Goal: Task Accomplishment & Management: Complete application form

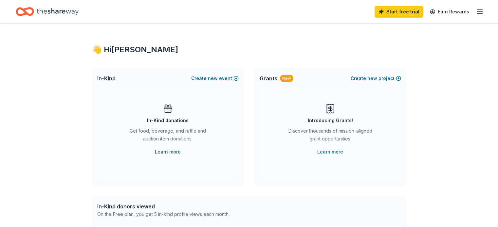
click at [475, 9] on icon "button" at bounding box center [479, 12] width 8 height 8
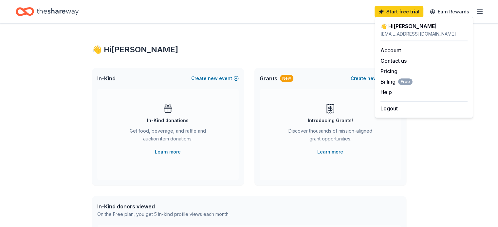
click at [402, 32] on div "[EMAIL_ADDRESS][DOMAIN_NAME]" at bounding box center [423, 34] width 87 height 8
click at [384, 48] on link "Account" at bounding box center [390, 50] width 21 height 7
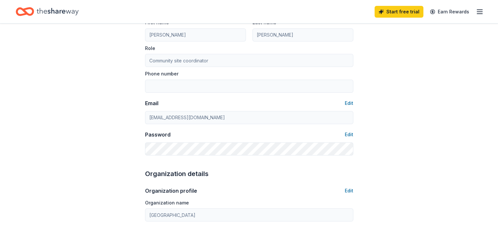
scroll to position [98, 0]
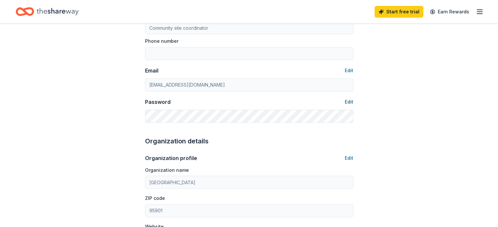
click at [350, 103] on button "Edit" at bounding box center [348, 102] width 9 height 8
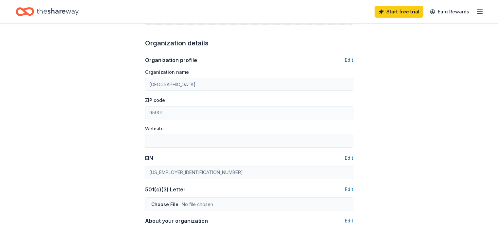
scroll to position [262, 0]
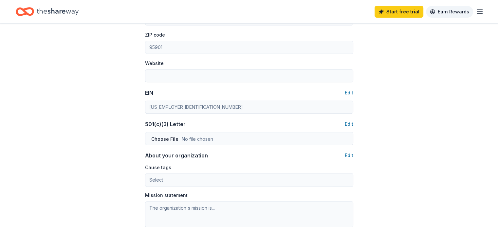
click at [441, 13] on link "Earn Rewards" at bounding box center [449, 12] width 47 height 12
click at [475, 9] on icon "button" at bounding box center [479, 12] width 8 height 8
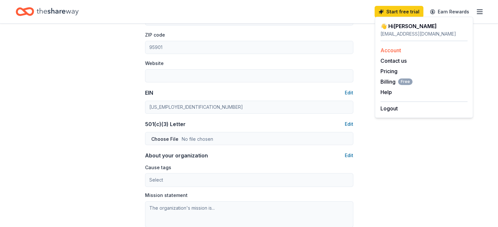
click at [385, 50] on link "Account" at bounding box center [390, 50] width 21 height 7
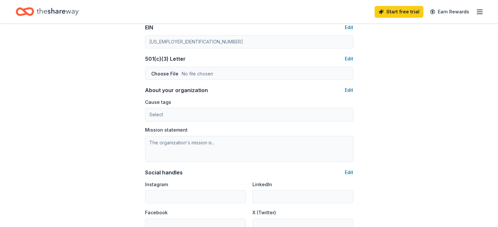
scroll to position [360, 0]
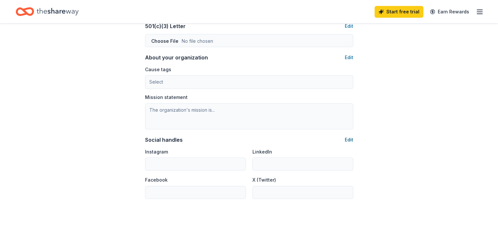
click at [351, 139] on button "Edit" at bounding box center [348, 140] width 9 height 8
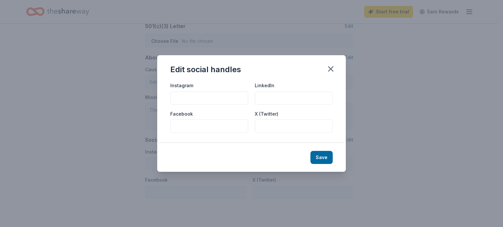
click at [179, 128] on input "Facebook" at bounding box center [209, 126] width 78 height 13
type input "Kynoch Elementary School"
click at [325, 161] on button "Save" at bounding box center [321, 157] width 22 height 13
type input "Kynoch Elementary School"
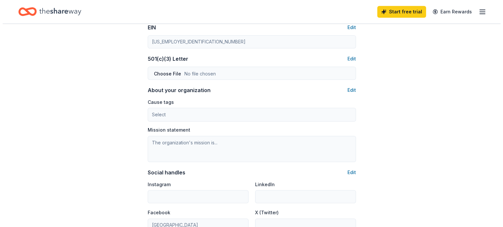
scroll to position [294, 0]
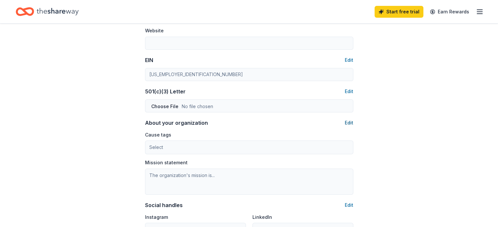
click at [350, 123] on button "Edit" at bounding box center [348, 123] width 9 height 8
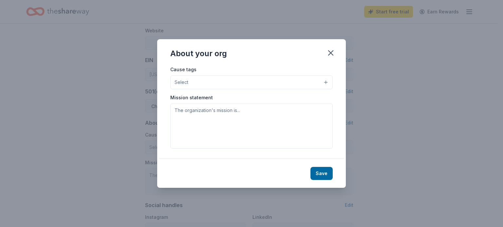
click at [327, 82] on button "Select" at bounding box center [251, 83] width 162 height 14
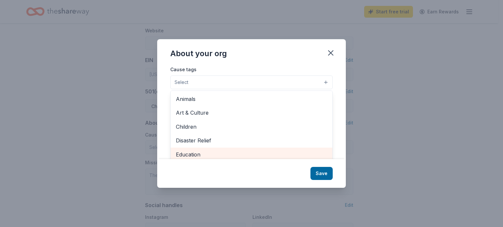
click at [193, 154] on span "Education" at bounding box center [251, 154] width 151 height 9
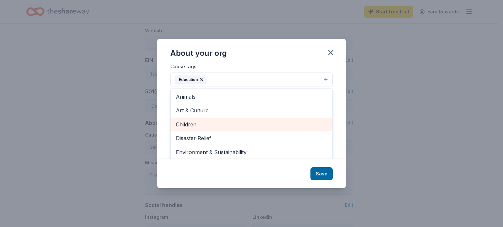
click at [199, 123] on span "Children" at bounding box center [251, 124] width 151 height 9
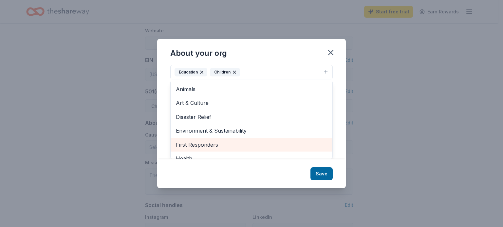
scroll to position [0, 0]
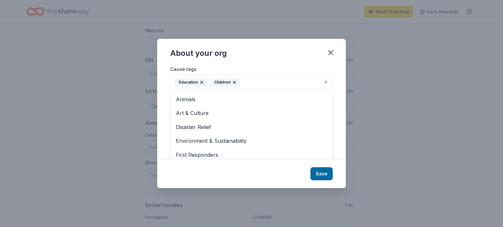
click at [317, 173] on div "About your org Cause tags Education Children Animals Art & Culture Disaster Rel…" at bounding box center [251, 113] width 188 height 149
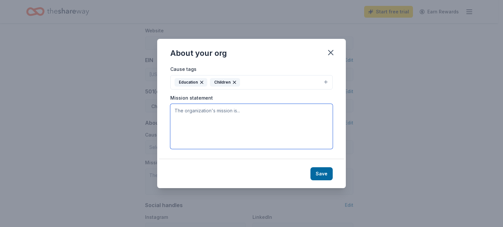
click at [186, 115] on textarea at bounding box center [251, 126] width 162 height 45
paste textarea "The vision of our site is to be a school that empowers each student to reach th…"
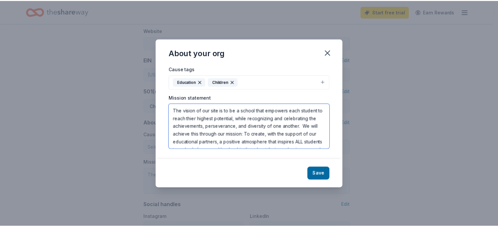
scroll to position [20, 0]
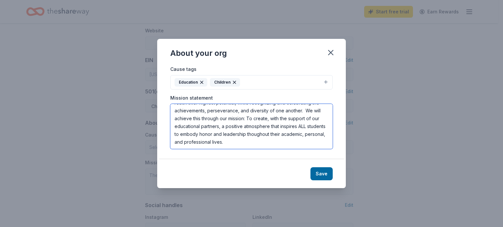
click at [280, 130] on textarea "The vision of our site is to be a school that empowers each student to reach th…" at bounding box center [251, 126] width 162 height 45
click at [274, 131] on textarea "The vision of our site is to be a school that empowers each student to reach th…" at bounding box center [251, 126] width 162 height 45
click at [291, 146] on textarea "The vision of our site is to be a school that empowers each student to reach th…" at bounding box center [251, 126] width 162 height 45
type textarea "The vision of our site is to be a school that empowers each student to reach th…"
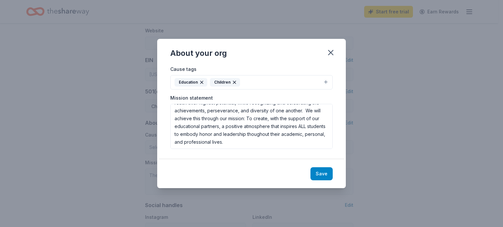
click at [325, 174] on button "Save" at bounding box center [321, 174] width 22 height 13
type textarea "The vision of our site is to be a school that empowers each student to reach th…"
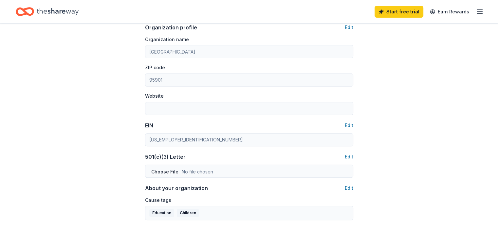
scroll to position [196, 0]
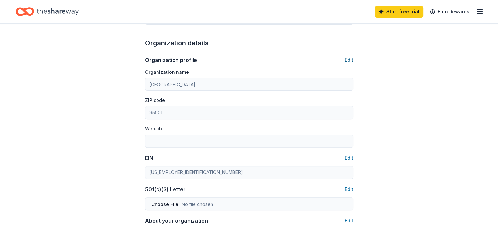
click at [352, 58] on button "Edit" at bounding box center [348, 60] width 9 height 8
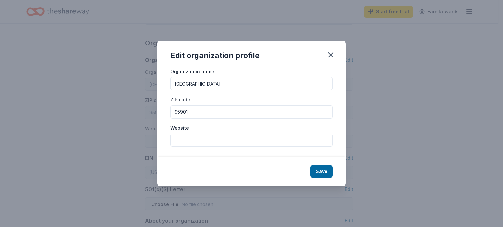
click at [184, 142] on input "Website" at bounding box center [251, 140] width 162 height 13
click at [182, 140] on input "Website" at bounding box center [251, 140] width 162 height 13
paste input "https://kynoch.mjusd.com/"
type input "[URL][DOMAIN_NAME]"
click at [322, 171] on button "Save" at bounding box center [321, 171] width 22 height 13
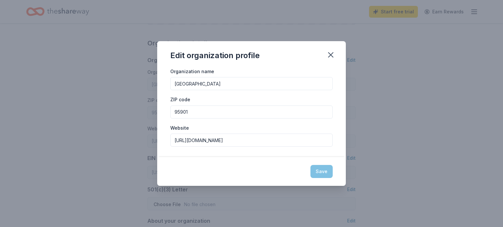
type input "[URL][DOMAIN_NAME]"
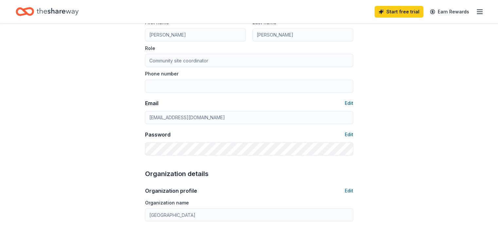
scroll to position [0, 0]
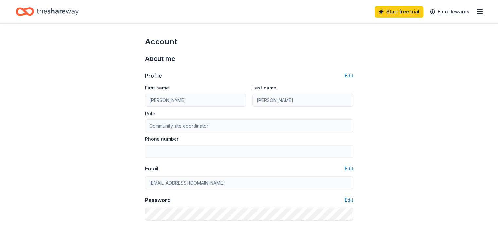
click at [351, 74] on button "Edit" at bounding box center [348, 76] width 9 height 8
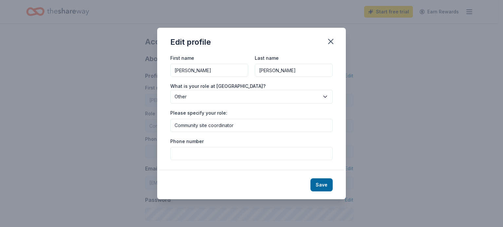
click at [180, 152] on input "Phone number" at bounding box center [251, 153] width 162 height 13
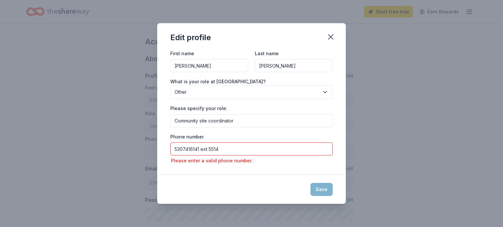
click at [183, 149] on input "5307416141 ext 5514" at bounding box center [251, 149] width 162 height 13
click at [191, 149] on input "530-7416141 ext 5514" at bounding box center [251, 149] width 162 height 13
click at [235, 150] on input "530-741-6141 ext 5514" at bounding box center [251, 149] width 162 height 13
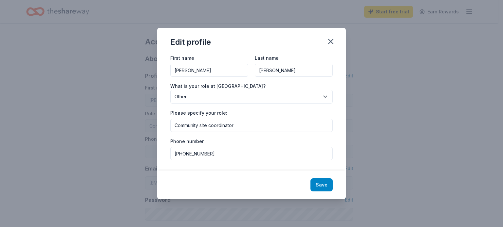
type input "530-741-6141"
click at [321, 186] on button "Save" at bounding box center [321, 185] width 22 height 13
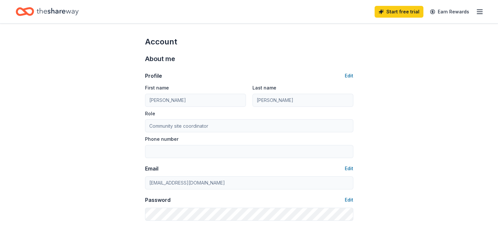
type input "530-741-6141"
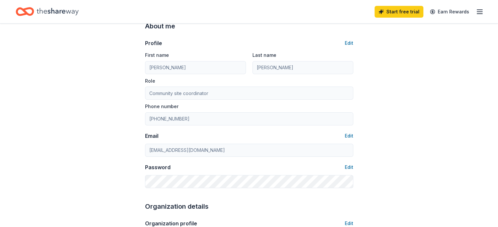
scroll to position [65, 0]
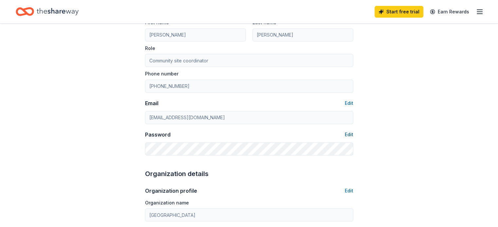
click at [348, 134] on button "Edit" at bounding box center [348, 135] width 9 height 8
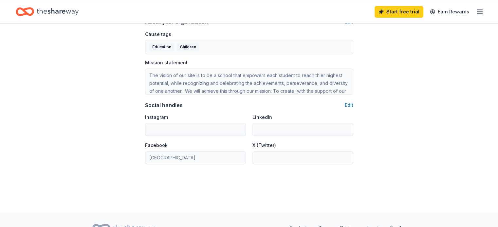
scroll to position [362, 0]
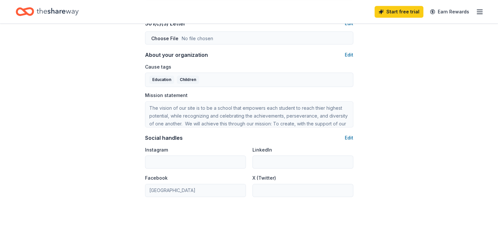
click at [475, 10] on icon "button" at bounding box center [479, 12] width 8 height 8
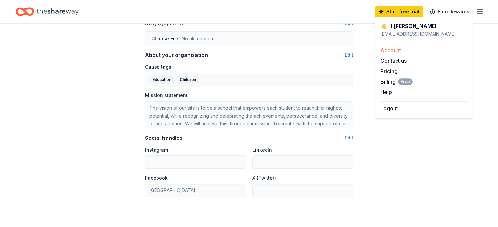
click at [393, 50] on link "Account" at bounding box center [390, 50] width 21 height 7
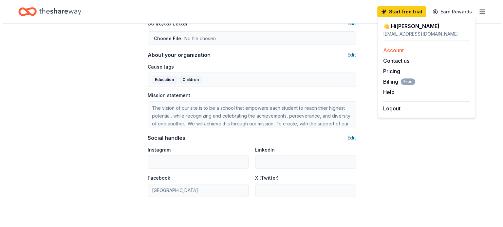
scroll to position [0, 0]
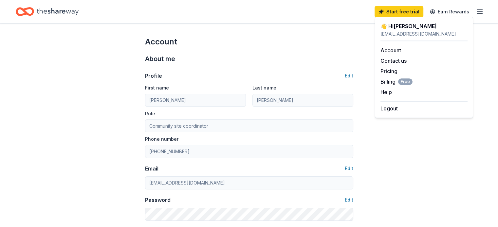
click at [393, 22] on div "👋 Hi Antonia abarton@mjusd.k12.ca.us Account Contact us Pricing Billing Free He…" at bounding box center [424, 67] width 98 height 101
click at [386, 11] on link "Start free trial" at bounding box center [398, 12] width 49 height 12
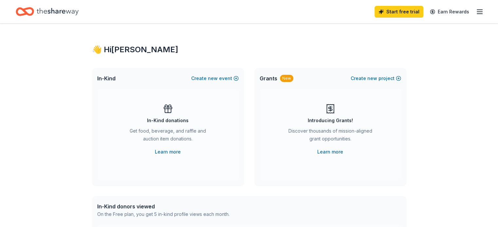
click at [172, 113] on icon at bounding box center [168, 109] width 10 height 10
click at [230, 77] on button "Create new event" at bounding box center [214, 79] width 47 height 8
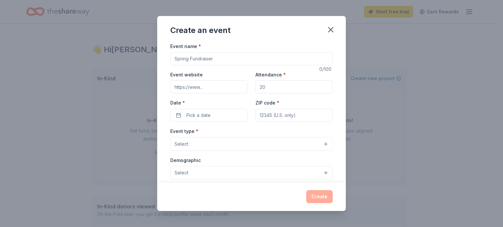
click at [263, 90] on input "Attendance *" at bounding box center [293, 86] width 77 height 13
click at [263, 87] on input "Attendance *" at bounding box center [293, 86] width 77 height 13
drag, startPoint x: 263, startPoint y: 87, endPoint x: 253, endPoint y: 87, distance: 10.5
click at [255, 87] on input "Attendance *" at bounding box center [293, 86] width 77 height 13
type input "500"
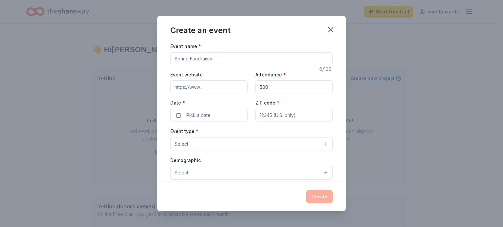
click at [323, 172] on button "Select" at bounding box center [251, 173] width 162 height 14
click at [322, 171] on button "Select" at bounding box center [251, 173] width 162 height 14
click at [314, 172] on button "Select" at bounding box center [251, 173] width 162 height 14
click at [316, 172] on button "Select" at bounding box center [251, 173] width 162 height 14
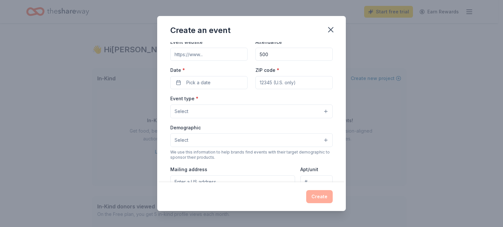
scroll to position [65, 0]
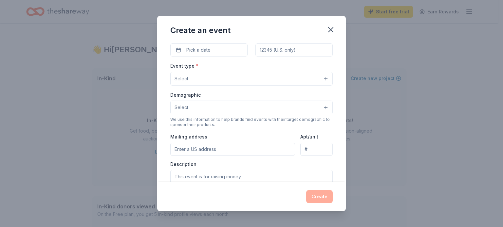
click at [319, 107] on button "Select" at bounding box center [251, 108] width 162 height 14
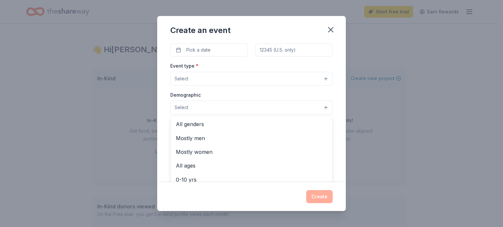
scroll to position [33, 0]
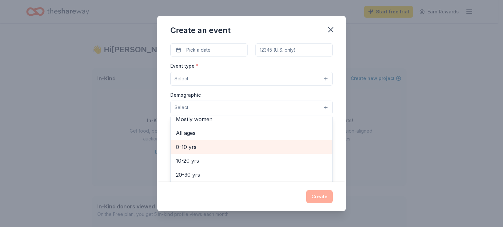
click at [189, 146] on span "0-10 yrs" at bounding box center [251, 147] width 151 height 9
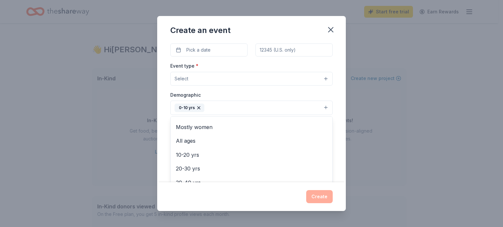
scroll to position [0, 0]
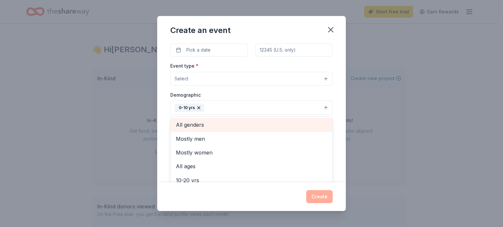
click at [192, 124] on span "All genders" at bounding box center [251, 125] width 151 height 9
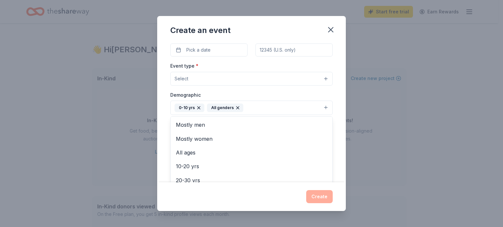
click at [179, 81] on div "Event type * Select Demographic 0-10 yrs All genders Mostly men Mostly women Al…" at bounding box center [251, 131] width 162 height 138
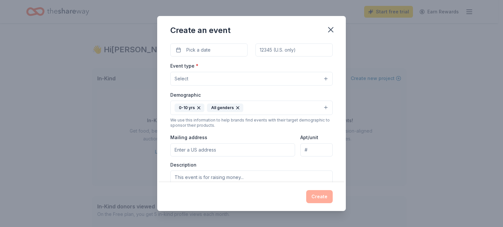
click at [322, 78] on button "Select" at bounding box center [251, 79] width 162 height 14
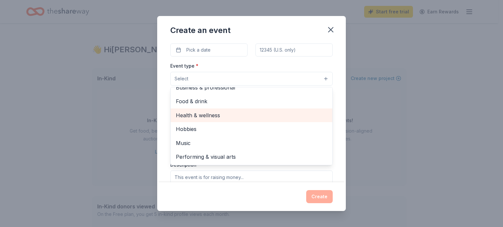
scroll to position [98, 0]
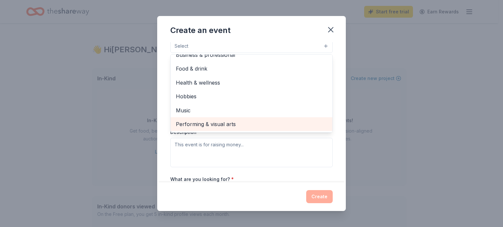
click at [185, 123] on span "Performing & visual arts" at bounding box center [251, 124] width 151 height 9
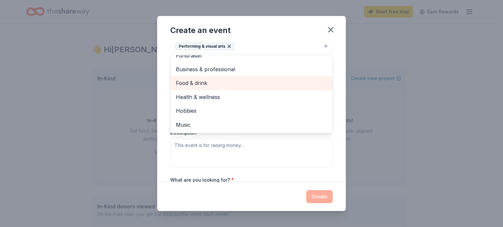
click at [193, 83] on span "Food & drink" at bounding box center [251, 83] width 151 height 9
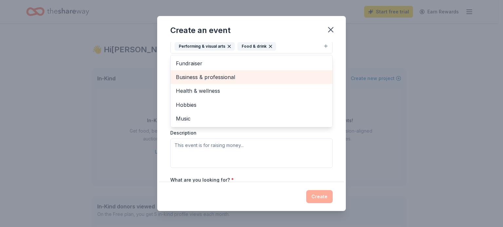
scroll to position [0, 0]
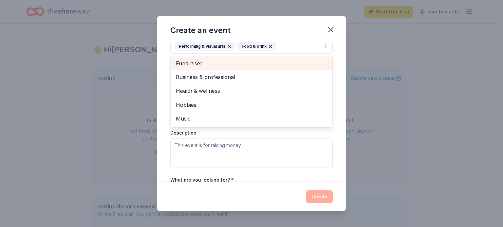
click at [196, 65] on span "Fundraiser" at bounding box center [251, 63] width 151 height 9
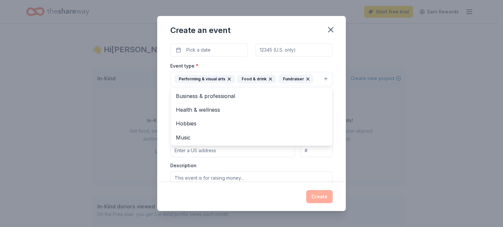
scroll to position [98, 0]
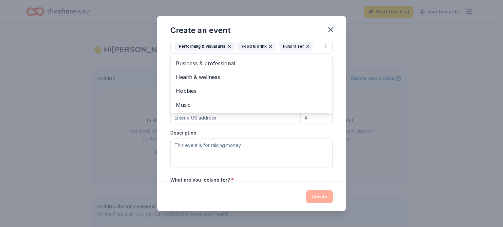
click at [169, 123] on div "Event name * 0 /100 Event website Attendance * 500 Date * Pick a date ZIP code …" at bounding box center [251, 112] width 188 height 140
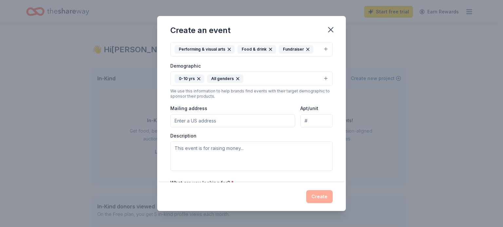
click at [180, 120] on input "Mailing address" at bounding box center [232, 121] width 125 height 13
type input "1905 Ahern Street, Marysville, CA, 95901"
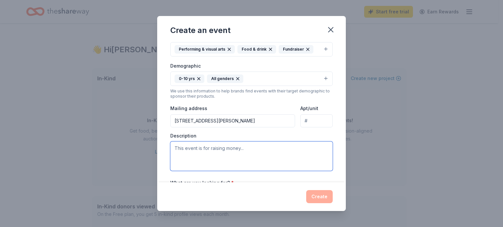
click at [225, 151] on textarea at bounding box center [251, 156] width 162 height 29
click at [205, 148] on textarea "PBIS Incentive rewards," at bounding box center [251, 156] width 162 height 29
click at [208, 148] on textarea "PBIS Incentive/ rewards," at bounding box center [251, 156] width 162 height 29
click at [235, 148] on textarea "PBIS Incentive/rewards," at bounding box center [251, 156] width 162 height 29
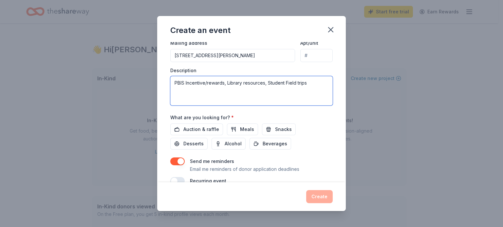
scroll to position [173, 0]
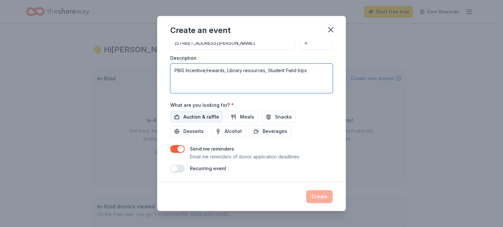
type textarea "PBIS Incentive/rewards, Library resources, Student Field trips"
click at [211, 118] on span "Auction & raffle" at bounding box center [201, 117] width 36 height 8
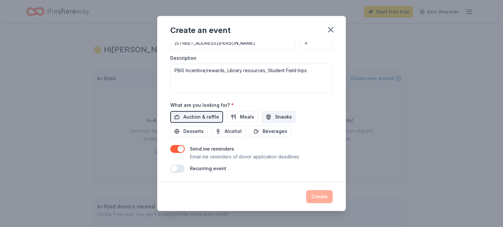
click at [279, 117] on span "Snacks" at bounding box center [283, 117] width 17 height 8
click at [262, 132] on span "Beverages" at bounding box center [274, 132] width 25 height 8
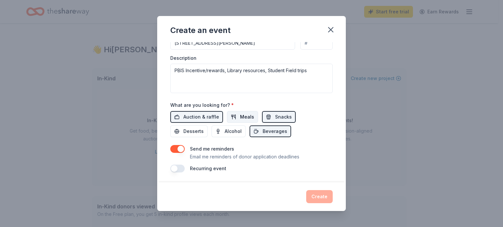
click at [240, 113] on span "Meals" at bounding box center [247, 117] width 14 height 8
click at [192, 131] on span "Desserts" at bounding box center [193, 132] width 20 height 8
click at [183, 170] on button "button" at bounding box center [177, 169] width 14 height 8
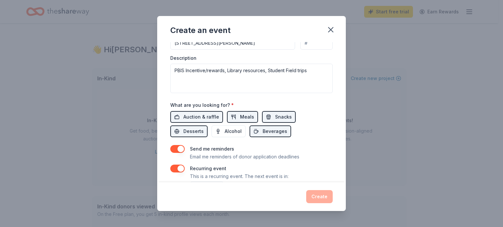
scroll to position [197, 0]
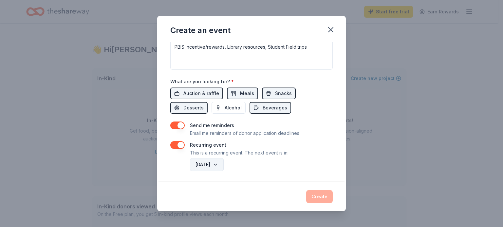
click at [223, 163] on button "October 2026" at bounding box center [207, 164] width 34 height 13
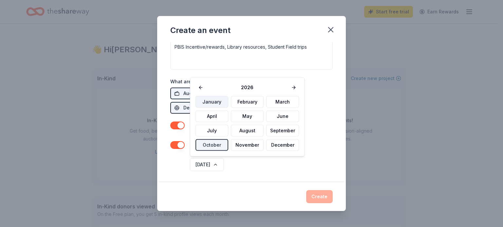
click at [222, 102] on button "January" at bounding box center [211, 102] width 33 height 12
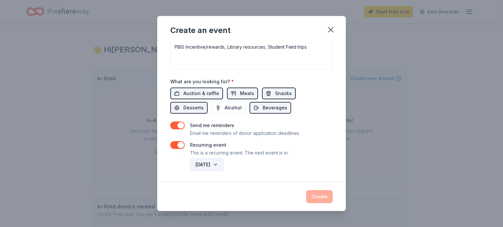
click at [223, 163] on button "January 2026" at bounding box center [207, 164] width 34 height 13
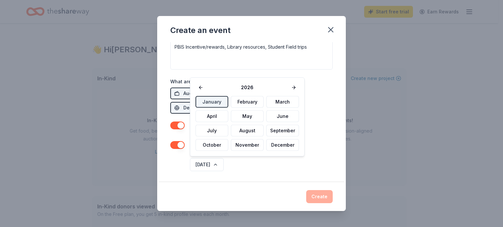
click at [255, 164] on div "January 2026" at bounding box center [260, 165] width 144 height 16
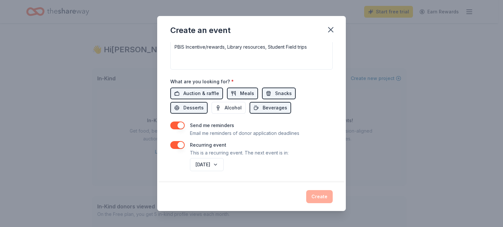
click at [271, 161] on div "January 2026" at bounding box center [260, 165] width 144 height 16
drag, startPoint x: 312, startPoint y: 133, endPoint x: 314, endPoint y: 130, distance: 3.5
click at [314, 132] on div "Send me reminders Email me reminders of donor application deadlines" at bounding box center [251, 130] width 162 height 16
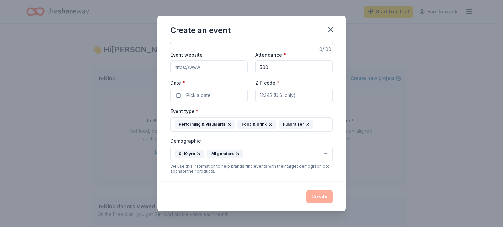
scroll to position [19, 0]
click at [207, 92] on span "Pick a date" at bounding box center [198, 96] width 24 height 8
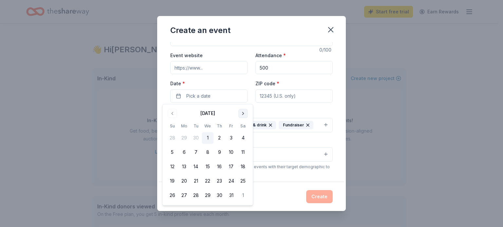
click at [243, 113] on button "Go to next month" at bounding box center [242, 113] width 9 height 9
click at [244, 112] on button "Go to next month" at bounding box center [242, 113] width 9 height 9
click at [221, 193] on button "29" at bounding box center [219, 196] width 12 height 12
click at [210, 67] on input "Event website" at bounding box center [208, 67] width 77 height 13
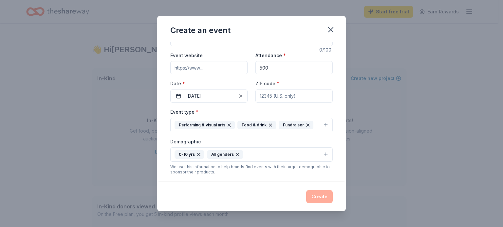
click at [208, 68] on input "Event website" at bounding box center [208, 67] width 77 height 13
click at [177, 68] on input "Https://kynoch.mjusd.com" at bounding box center [208, 67] width 77 height 13
type input "[URL][DOMAIN_NAME]"
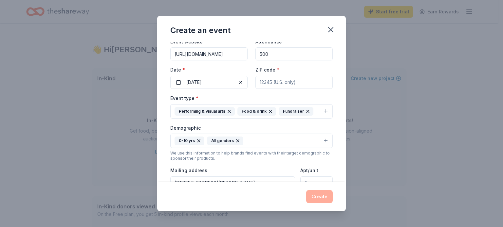
scroll to position [0, 0]
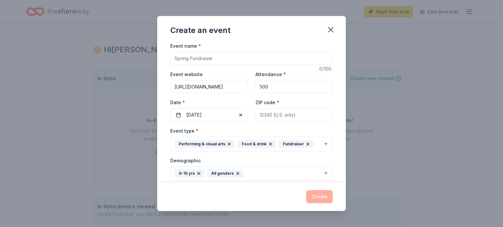
click at [281, 115] on input "ZIP code *" at bounding box center [293, 115] width 77 height 13
type input "95901"
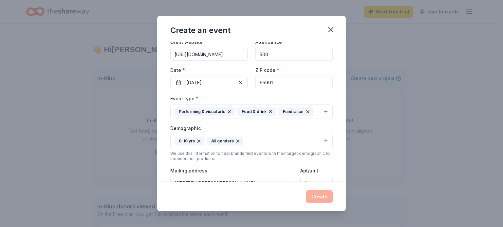
scroll to position [0, 0]
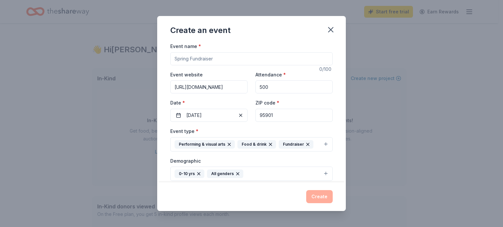
click at [209, 60] on input "Event name *" at bounding box center [251, 58] width 162 height 13
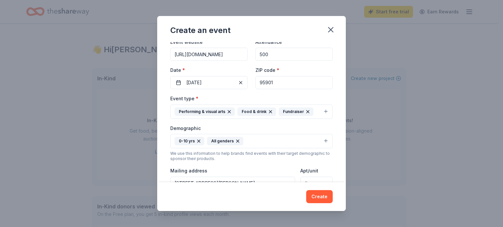
type input "Kynoch Kapers"
click at [321, 140] on button "0-10 yrs All genders" at bounding box center [251, 141] width 162 height 14
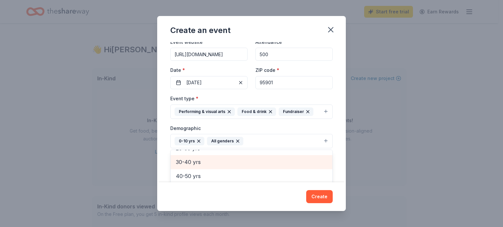
scroll to position [44, 0]
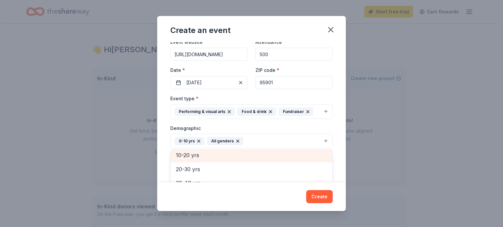
click at [191, 153] on span "10-20 yrs" at bounding box center [251, 155] width 151 height 9
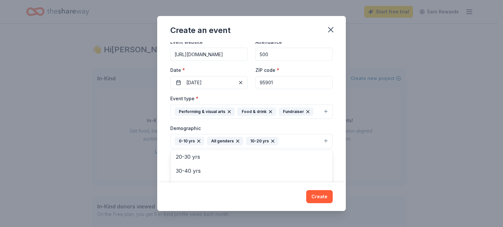
click at [271, 140] on icon "button" at bounding box center [272, 141] width 3 height 3
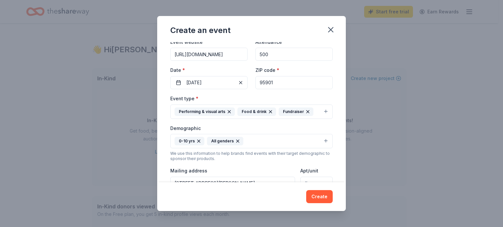
click at [237, 141] on icon "button" at bounding box center [237, 141] width 5 height 5
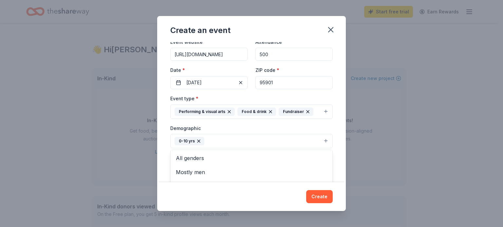
click at [196, 139] on icon "button" at bounding box center [198, 141] width 5 height 5
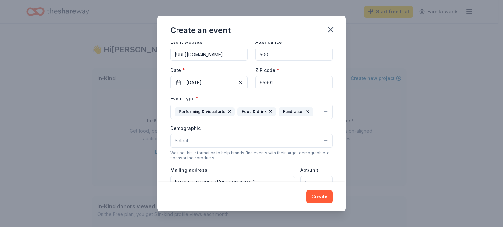
click at [318, 140] on button "Select" at bounding box center [251, 141] width 162 height 14
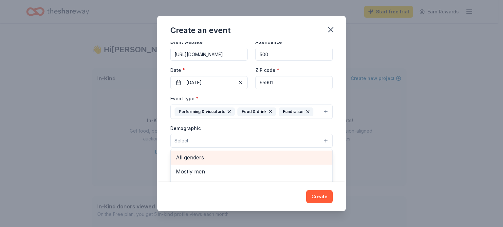
click at [209, 158] on span "All genders" at bounding box center [251, 157] width 151 height 9
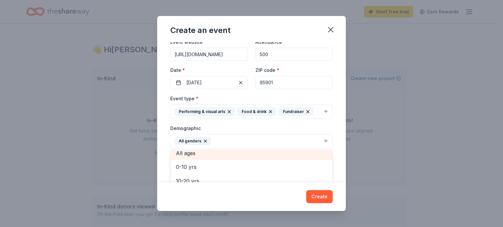
click at [191, 154] on span "All ages" at bounding box center [251, 153] width 151 height 9
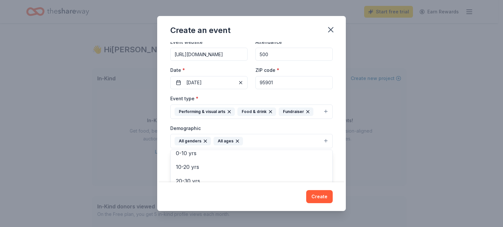
scroll to position [15, 0]
click at [314, 198] on div "Create an event Event name * Kynoch Kapers 13 /100 Event website https://kynoch…" at bounding box center [251, 113] width 188 height 195
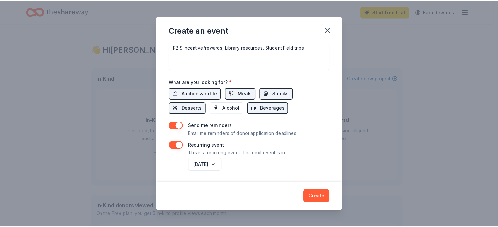
scroll to position [197, 0]
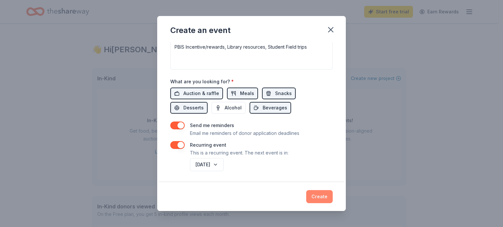
click at [319, 195] on button "Create" at bounding box center [319, 196] width 26 height 13
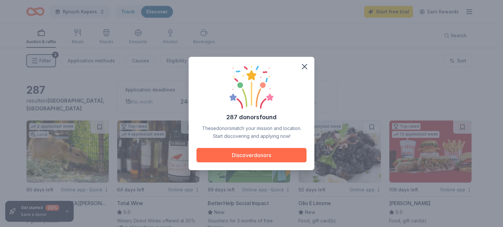
click at [252, 155] on button "Discover donors" at bounding box center [251, 155] width 110 height 14
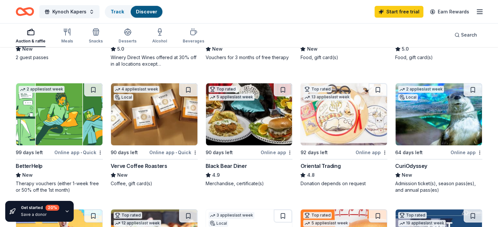
scroll to position [196, 0]
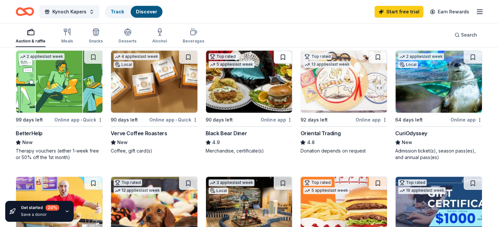
click at [280, 56] on button at bounding box center [283, 57] width 18 height 13
click at [371, 55] on button at bounding box center [377, 57] width 18 height 13
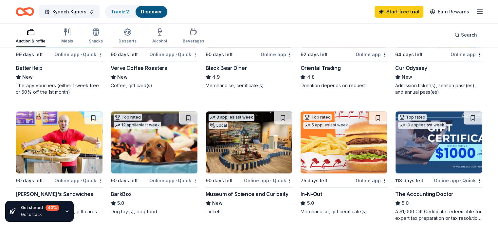
scroll to position [294, 0]
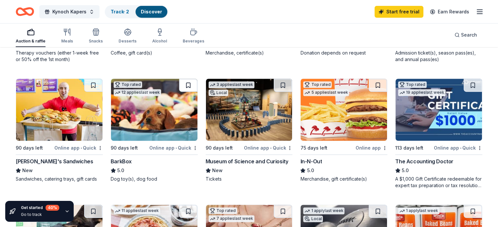
click at [188, 85] on button at bounding box center [188, 85] width 18 height 13
click at [373, 84] on button at bounding box center [377, 85] width 18 height 13
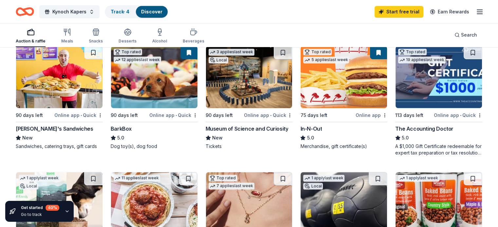
scroll to position [393, 0]
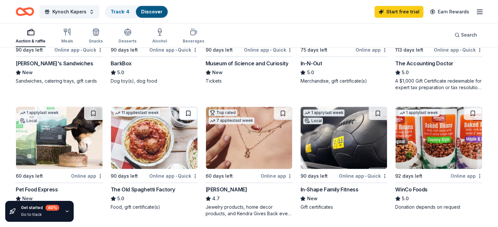
click at [188, 110] on button at bounding box center [188, 113] width 18 height 13
click at [371, 112] on button at bounding box center [377, 113] width 18 height 13
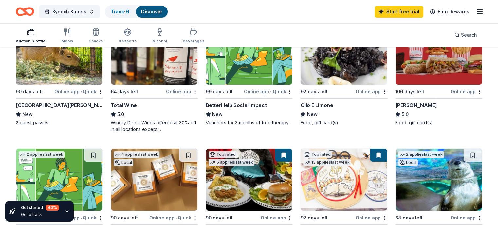
scroll to position [131, 0]
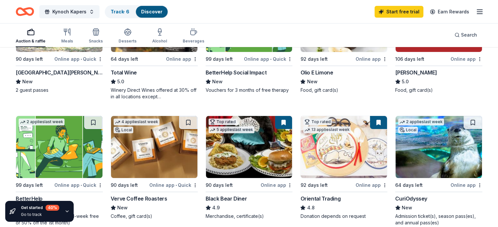
click at [311, 155] on img at bounding box center [343, 147] width 86 height 62
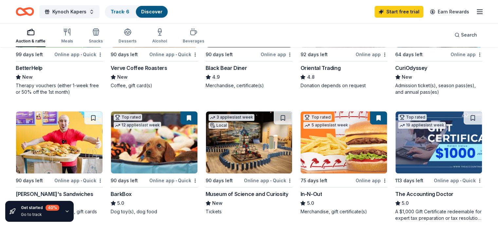
scroll to position [294, 0]
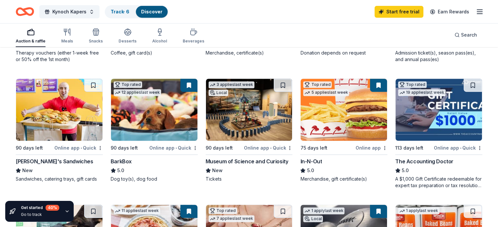
click at [163, 115] on img at bounding box center [154, 110] width 86 height 62
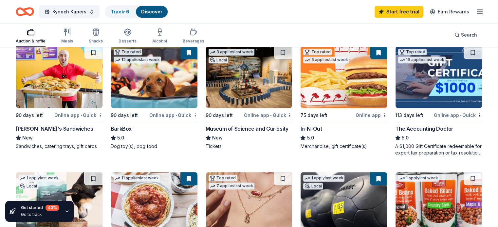
click at [320, 79] on img at bounding box center [343, 77] width 86 height 62
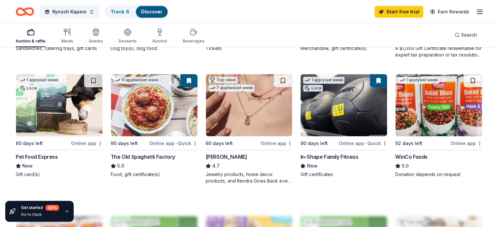
scroll to position [458, 0]
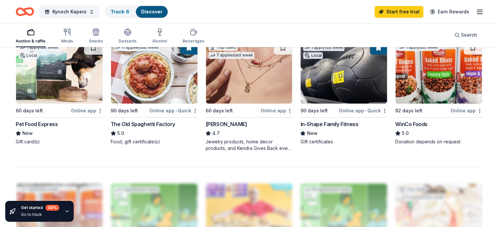
click at [165, 111] on div "Online app • Quick" at bounding box center [173, 111] width 48 height 8
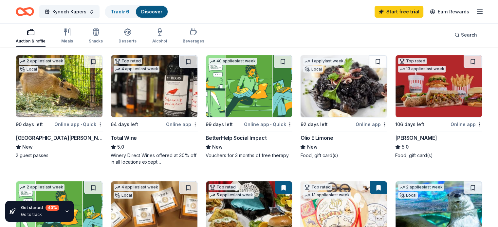
scroll to position [0, 0]
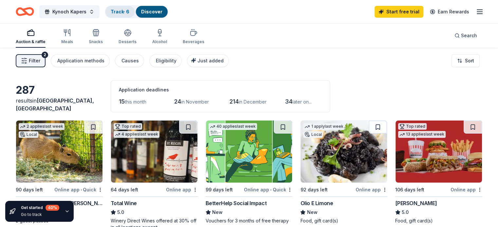
click at [126, 12] on link "Track · 6" at bounding box center [120, 12] width 19 height 6
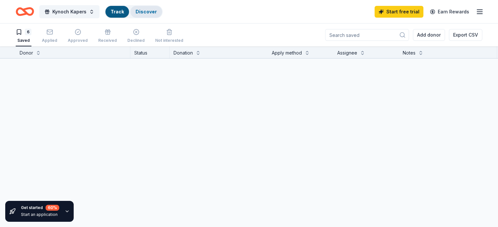
click at [157, 10] on link "Discover" at bounding box center [145, 12] width 21 height 6
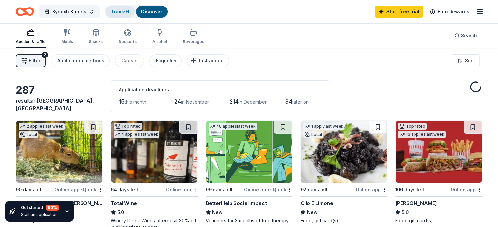
click at [129, 11] on link "Track · 6" at bounding box center [120, 12] width 19 height 6
click at [156, 10] on link "Discover" at bounding box center [151, 12] width 21 height 6
click at [162, 12] on link "Discover" at bounding box center [151, 12] width 21 height 6
click at [40, 60] on span "Filter" at bounding box center [34, 61] width 11 height 8
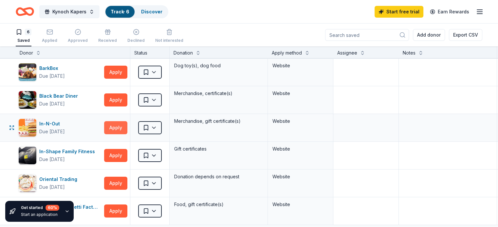
click at [123, 129] on button "Apply" at bounding box center [115, 127] width 23 height 13
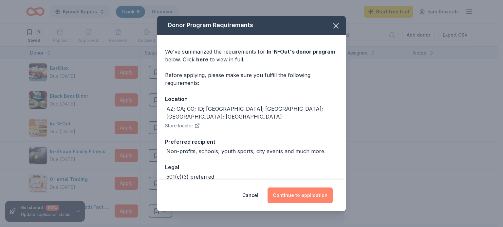
click at [304, 194] on button "Continue to application" at bounding box center [299, 196] width 65 height 16
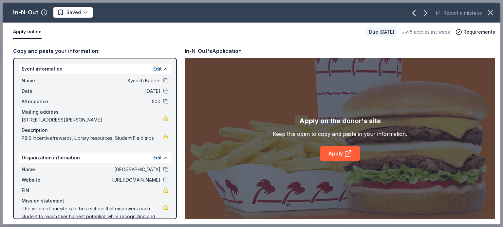
click at [72, 49] on div "Copy and paste your information:" at bounding box center [95, 51] width 164 height 9
drag, startPoint x: 72, startPoint y: 49, endPoint x: 48, endPoint y: 52, distance: 23.4
click at [48, 52] on div "Copy and paste your information:" at bounding box center [95, 51] width 164 height 9
drag, startPoint x: 44, startPoint y: 176, endPoint x: 48, endPoint y: 185, distance: 10.2
click at [48, 185] on div "Name Kynoch elementary school Website https://kynoch.mjusd.com EIN Mission stat…" at bounding box center [95, 197] width 152 height 68
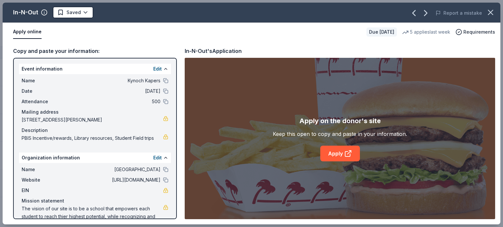
click at [18, 65] on div "Event information Edit Name Kynoch Kapers Date 01/29/26 Attendance 500 Mailing …" at bounding box center [95, 139] width 164 height 162
drag, startPoint x: 18, startPoint y: 65, endPoint x: 48, endPoint y: 69, distance: 30.4
drag, startPoint x: 48, startPoint y: 69, endPoint x: 36, endPoint y: 130, distance: 62.1
click at [36, 131] on div "Description" at bounding box center [95, 131] width 147 height 8
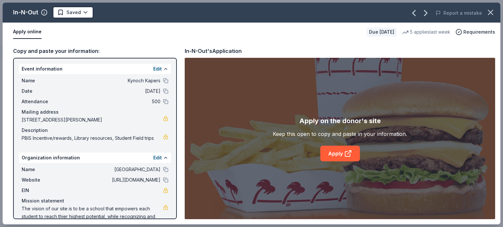
click at [32, 112] on div "Mailing address" at bounding box center [95, 112] width 147 height 8
click at [76, 48] on div "Copy and paste your information:" at bounding box center [95, 51] width 164 height 9
click at [343, 156] on link "Apply" at bounding box center [340, 154] width 40 height 16
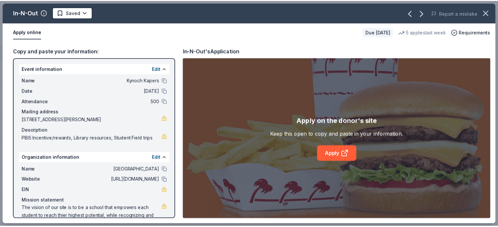
scroll to position [17, 0]
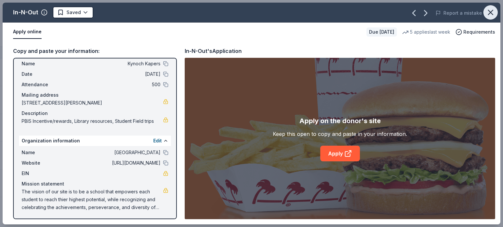
click at [490, 14] on icon "button" at bounding box center [489, 12] width 9 height 9
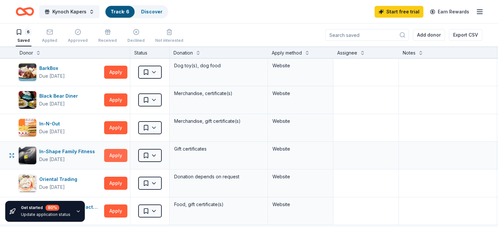
click at [116, 158] on button "Apply" at bounding box center [115, 155] width 23 height 13
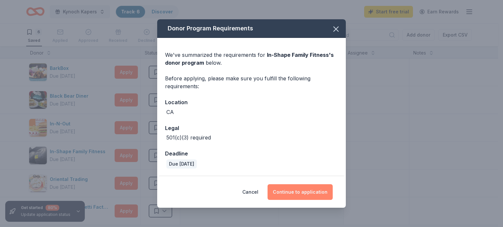
click at [286, 193] on button "Continue to application" at bounding box center [299, 193] width 65 height 16
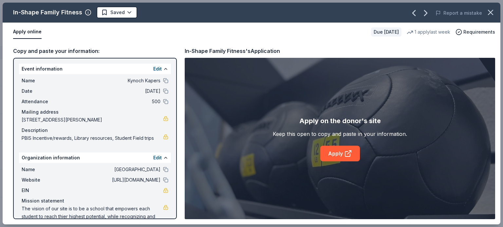
click at [66, 51] on div "Copy and paste your information:" at bounding box center [95, 51] width 164 height 9
click at [328, 150] on link "Apply" at bounding box center [340, 154] width 40 height 16
click at [495, 11] on button "button" at bounding box center [490, 12] width 14 height 14
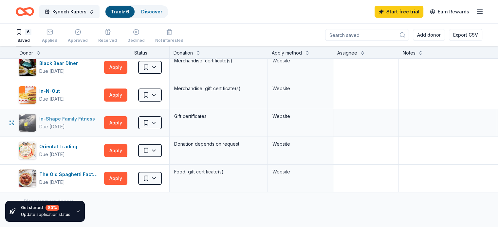
scroll to position [0, 0]
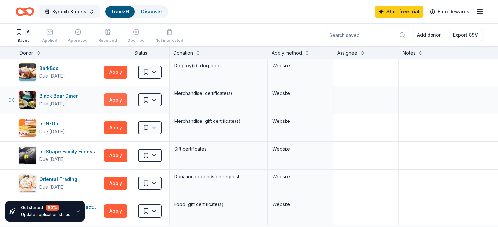
click at [127, 97] on button "Apply" at bounding box center [115, 100] width 23 height 13
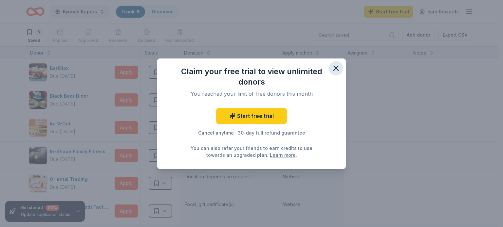
click at [335, 66] on icon "button" at bounding box center [335, 68] width 9 height 9
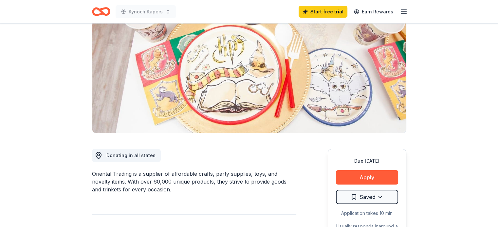
scroll to position [98, 0]
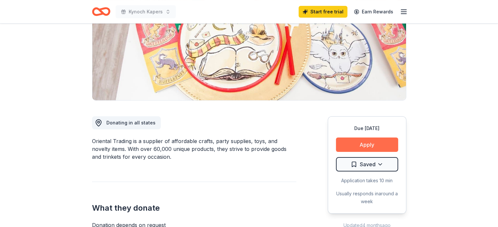
click at [346, 148] on button "Apply" at bounding box center [367, 145] width 62 height 14
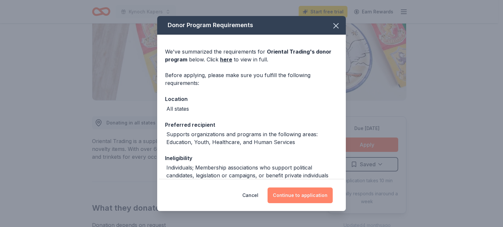
click at [300, 198] on button "Continue to application" at bounding box center [299, 196] width 65 height 16
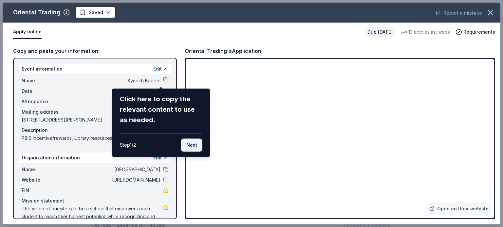
click at [199, 145] on button "Next" at bounding box center [191, 145] width 21 height 13
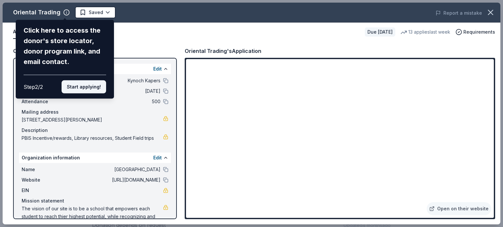
click at [85, 87] on button "Start applying!" at bounding box center [84, 86] width 44 height 13
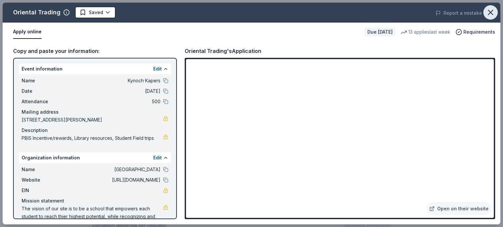
click at [488, 11] on icon "button" at bounding box center [490, 12] width 5 height 5
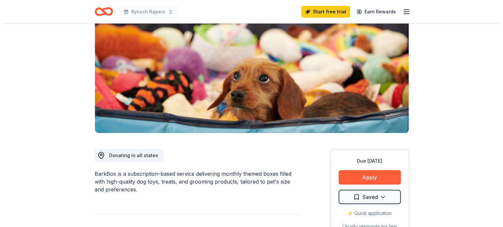
scroll to position [131, 0]
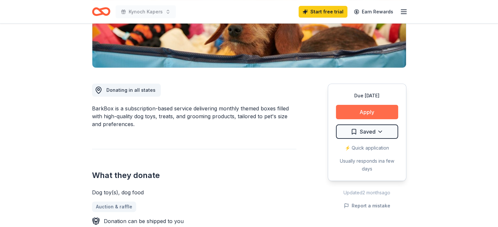
click at [377, 113] on button "Apply" at bounding box center [367, 112] width 62 height 14
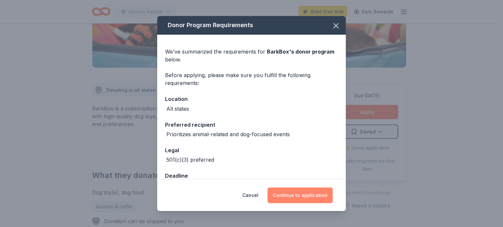
click at [314, 197] on button "Continue to application" at bounding box center [299, 196] width 65 height 16
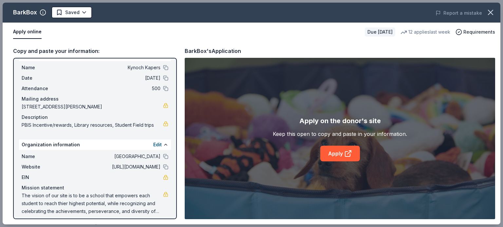
scroll to position [17, 0]
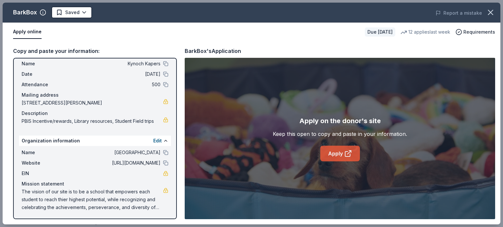
click at [340, 154] on link "Apply" at bounding box center [340, 154] width 40 height 16
click at [347, 152] on icon at bounding box center [347, 154] width 5 height 5
click at [329, 153] on link "Apply" at bounding box center [340, 154] width 40 height 16
click at [69, 51] on div "Copy and paste your information:" at bounding box center [95, 51] width 164 height 9
drag, startPoint x: 18, startPoint y: 60, endPoint x: 106, endPoint y: 96, distance: 94.5
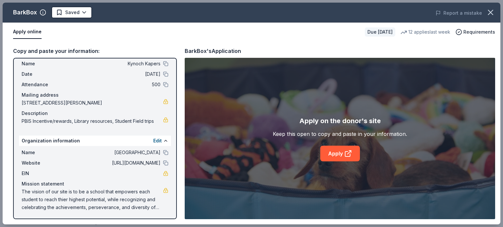
click at [106, 96] on div "Event information Edit Name Kynoch Kapers Date 01/29/26 Attendance 500 Mailing …" at bounding box center [95, 139] width 164 height 162
drag, startPoint x: 109, startPoint y: 68, endPoint x: 90, endPoint y: 81, distance: 23.2
click at [90, 81] on span "500" at bounding box center [112, 85] width 95 height 8
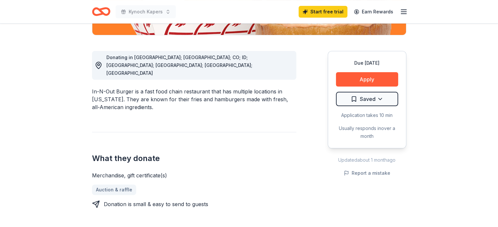
scroll to position [196, 0]
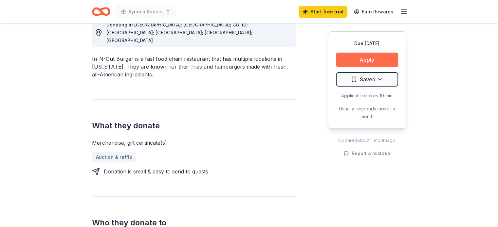
click at [360, 59] on button "Apply" at bounding box center [367, 60] width 62 height 14
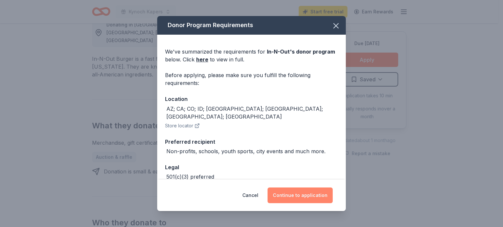
click at [290, 193] on button "Continue to application" at bounding box center [299, 196] width 65 height 16
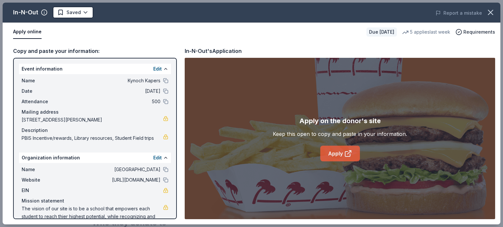
click at [340, 152] on link "Apply" at bounding box center [340, 154] width 40 height 16
click at [491, 10] on icon "button" at bounding box center [489, 12] width 9 height 9
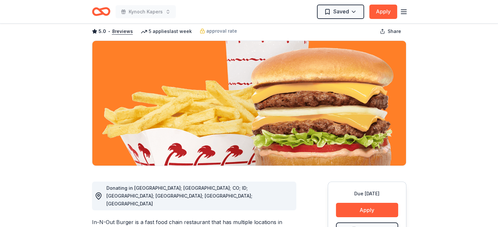
scroll to position [0, 0]
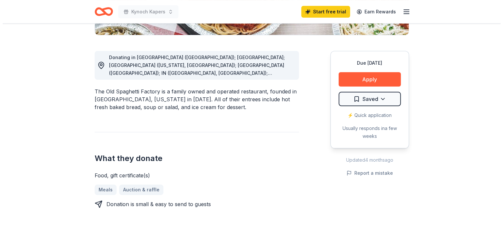
scroll to position [196, 0]
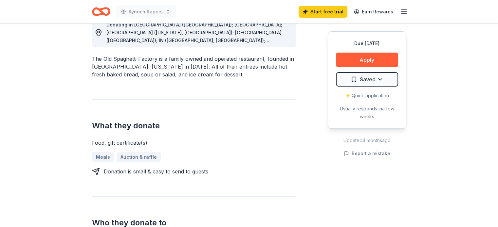
click at [353, 52] on div "Due [DATE] Apply Saved ⚡️ Quick application Usually responds in a few weeks" at bounding box center [366, 79] width 79 height 97
click at [343, 60] on button "Apply" at bounding box center [367, 60] width 62 height 14
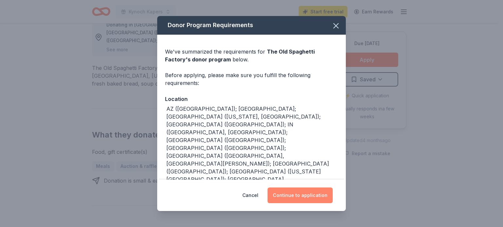
click at [303, 199] on button "Continue to application" at bounding box center [299, 196] width 65 height 16
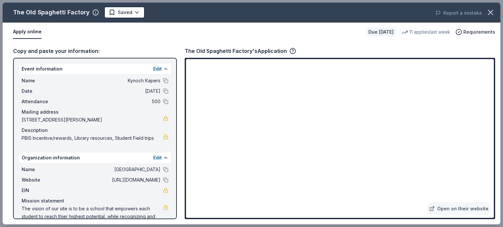
drag, startPoint x: 19, startPoint y: 63, endPoint x: 63, endPoint y: 84, distance: 48.7
click at [63, 84] on div "Event information Edit Name Kynoch Kapers Date [DATE] Attendance 500 Mailing ad…" at bounding box center [95, 104] width 152 height 81
click at [31, 71] on div "Event information Edit" at bounding box center [95, 69] width 152 height 10
drag, startPoint x: 49, startPoint y: 99, endPoint x: 73, endPoint y: 50, distance: 54.4
click at [73, 50] on div "Copy and paste your information:" at bounding box center [95, 51] width 164 height 9
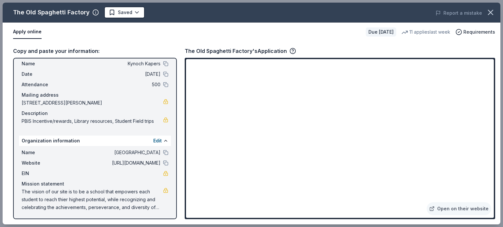
scroll to position [0, 0]
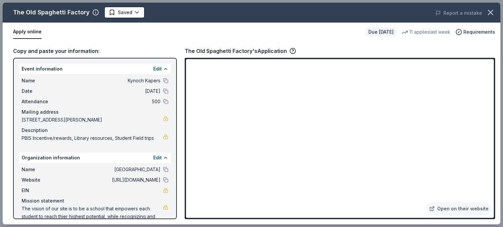
click at [50, 53] on div "Copy and paste your information:" at bounding box center [95, 51] width 164 height 9
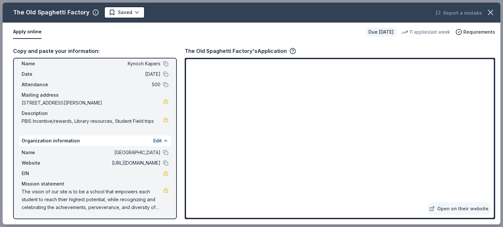
click at [49, 192] on span "The vision of our site is to be a school that empowers each student to reach th…" at bounding box center [92, 200] width 141 height 24
click at [179, 31] on div "Apply online" at bounding box center [186, 32] width 347 height 14
